Goal: Find specific page/section: Find specific page/section

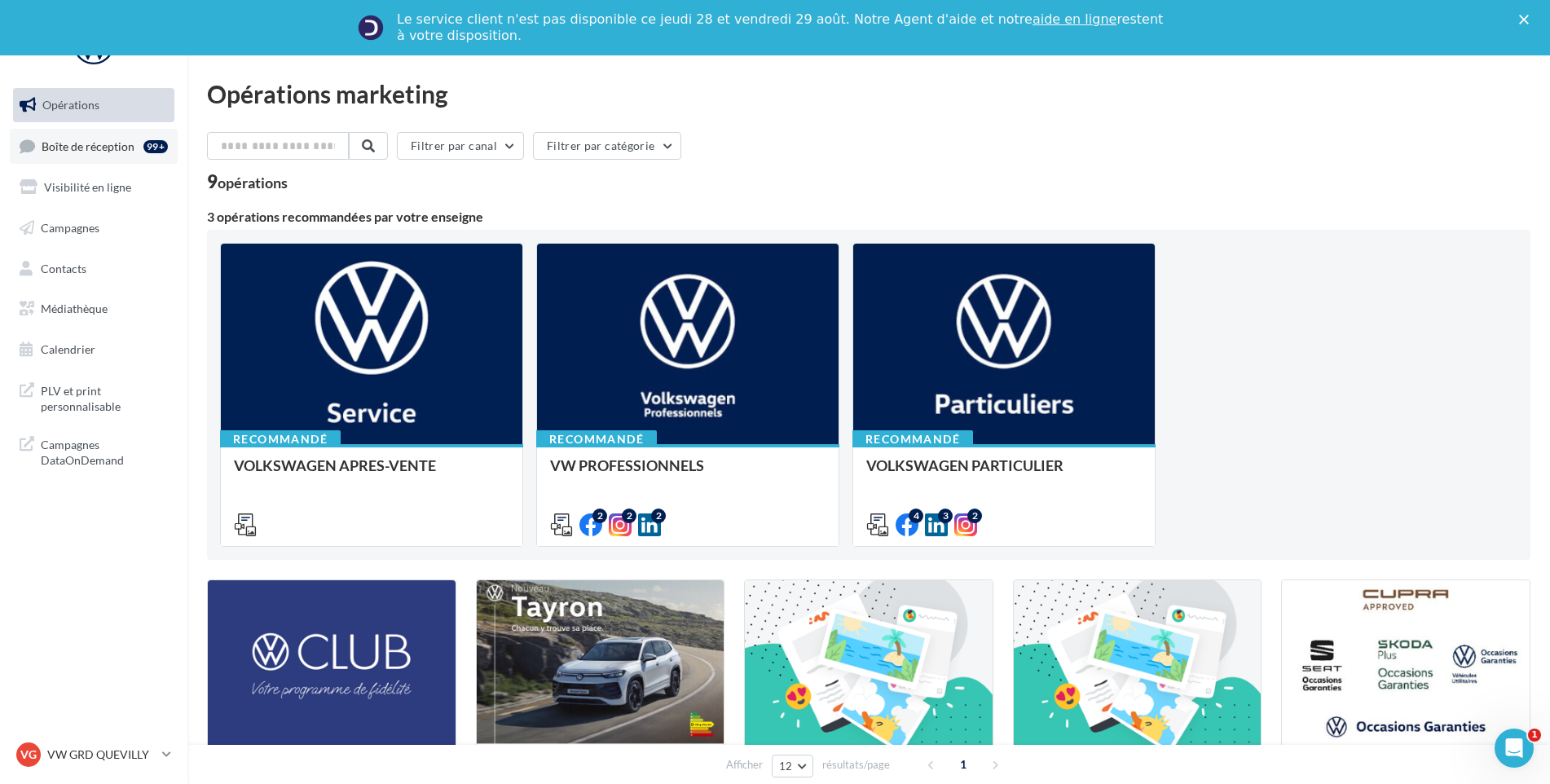
click at [107, 145] on span "Boîte de réception" at bounding box center [88, 145] width 93 height 14
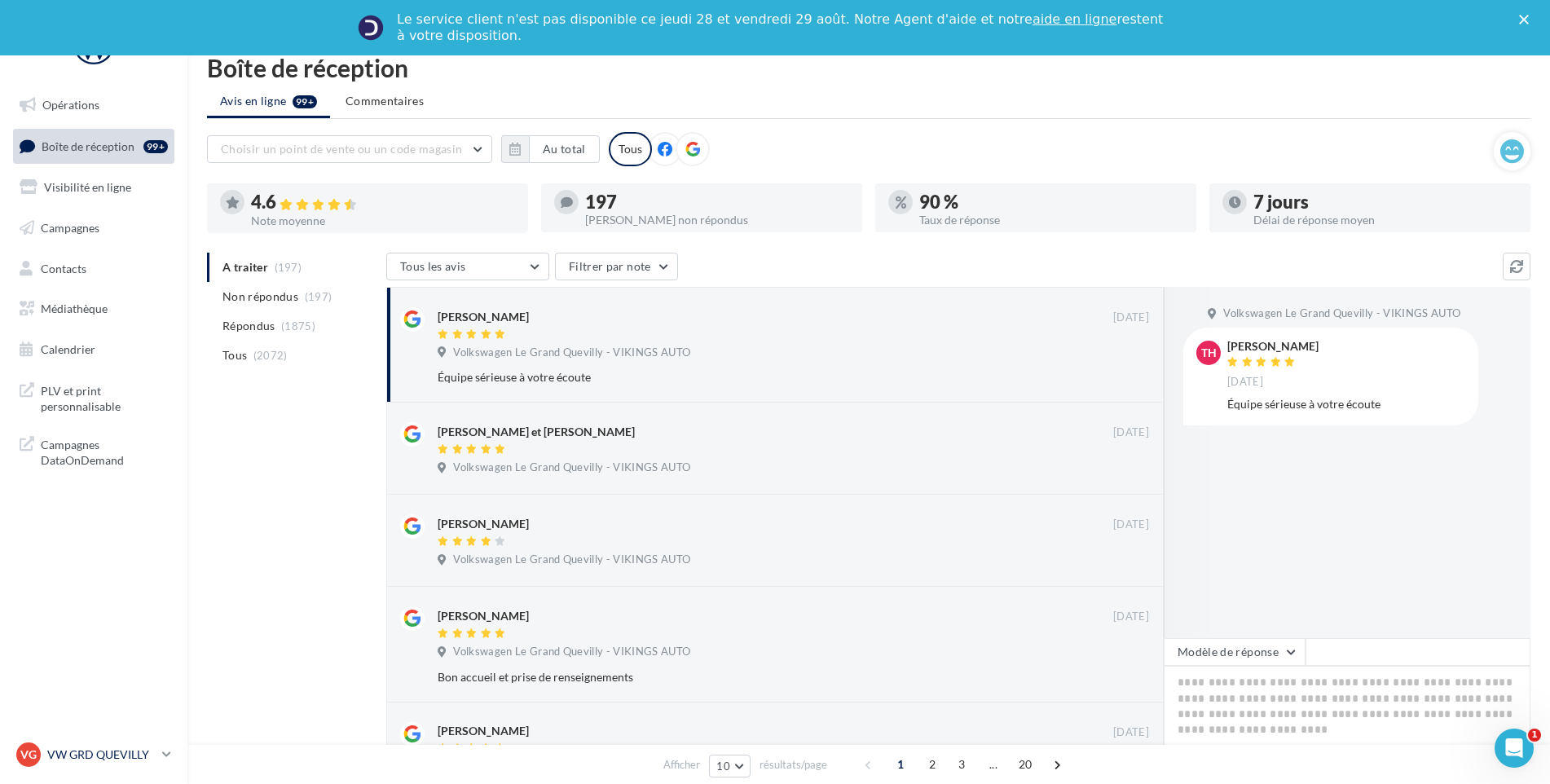
click at [107, 742] on link "VG VW GRD QUEVILLY vw-leg-vau" at bounding box center [93, 754] width 162 height 31
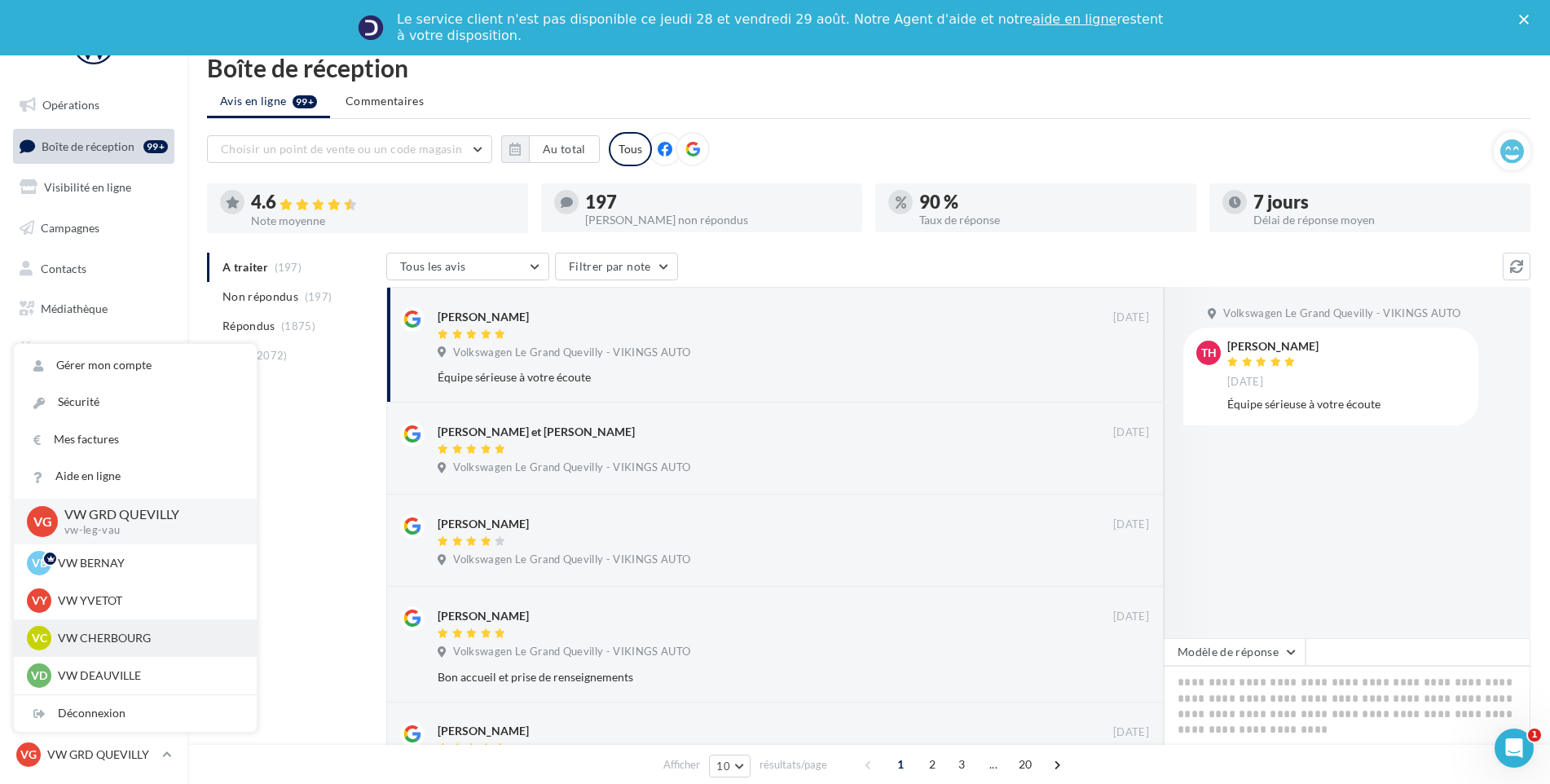
click at [122, 635] on p "VW CHERBOURG" at bounding box center [147, 638] width 179 height 16
